Goal: Navigation & Orientation: Find specific page/section

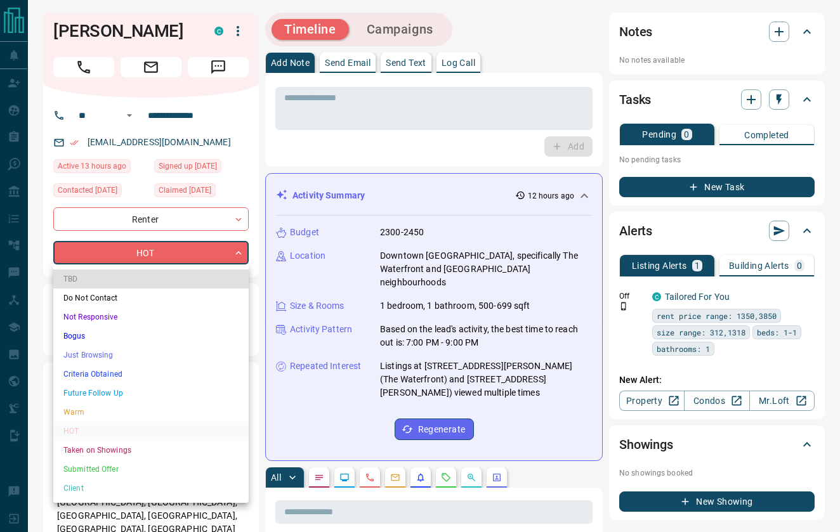
click at [94, 472] on li "Submitted Offer" at bounding box center [150, 469] width 195 height 19
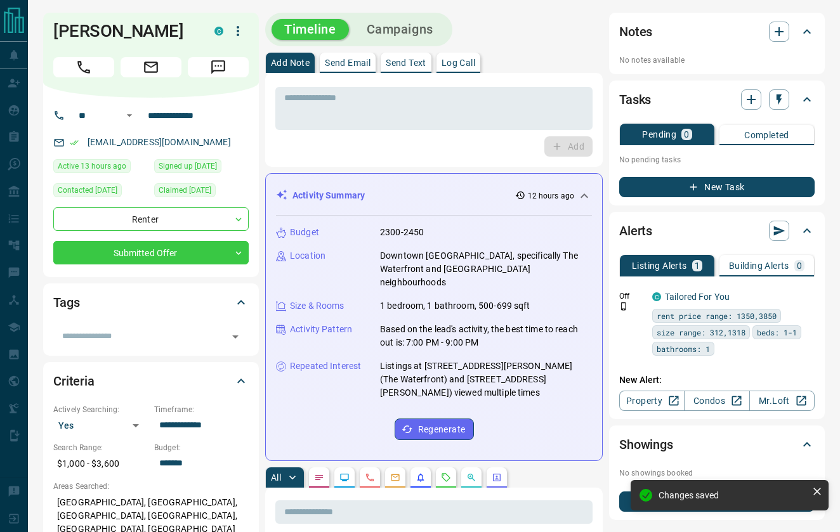
type input "*"
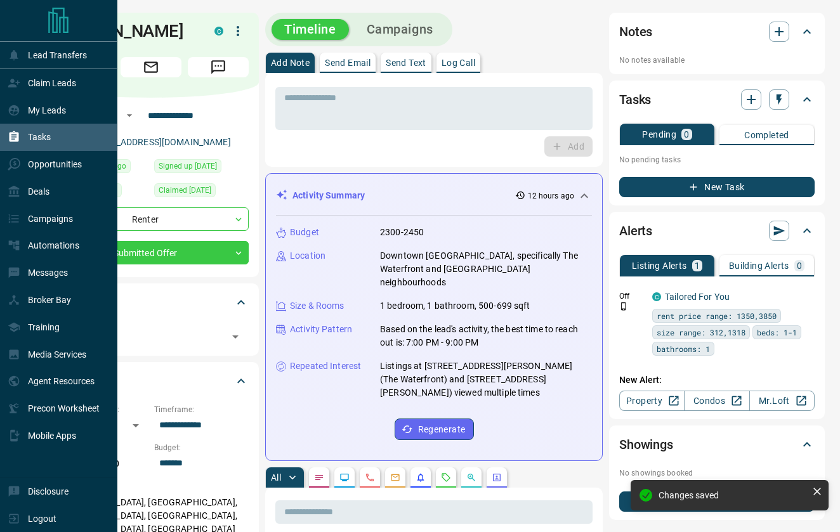
click at [42, 144] on div "Tasks" at bounding box center [29, 137] width 43 height 21
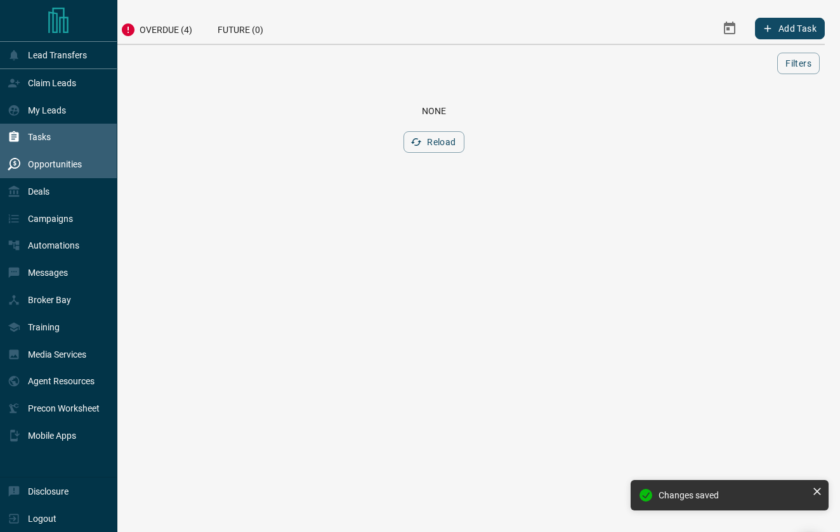
click at [46, 163] on p "Opportunities" at bounding box center [55, 164] width 54 height 10
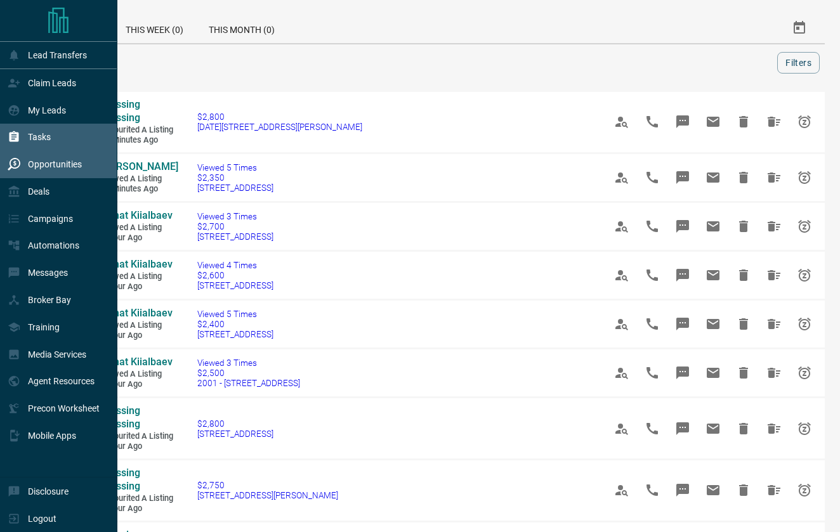
click at [40, 139] on p "Tasks" at bounding box center [39, 137] width 23 height 10
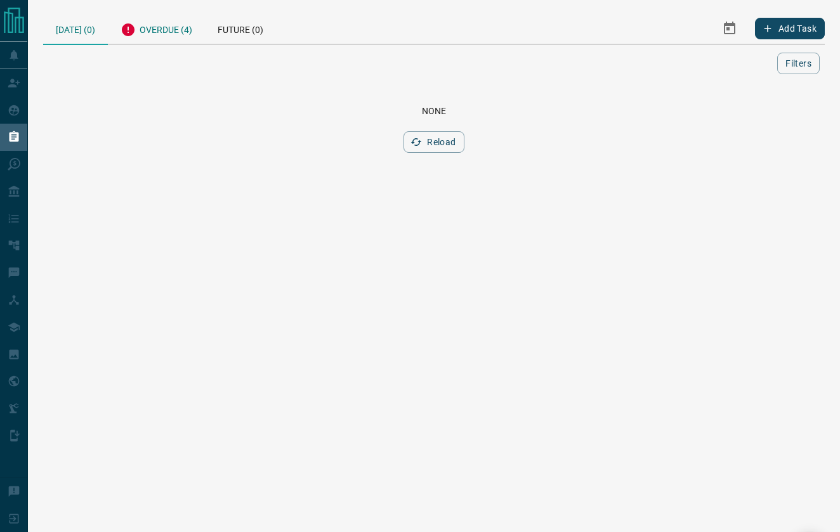
click at [162, 35] on div "Overdue (4)" at bounding box center [156, 28] width 97 height 31
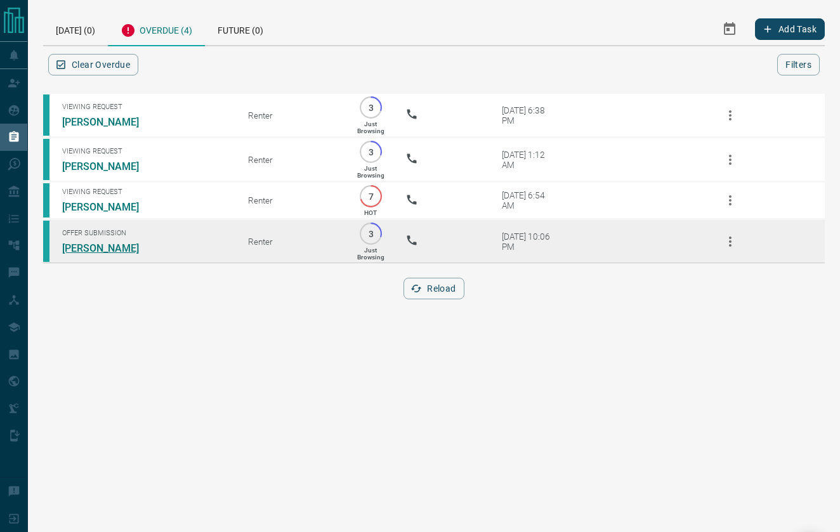
click at [99, 245] on link "[PERSON_NAME]" at bounding box center [109, 248] width 95 height 12
click at [108, 244] on link "[PERSON_NAME]" at bounding box center [109, 248] width 95 height 12
